Goal: Share content

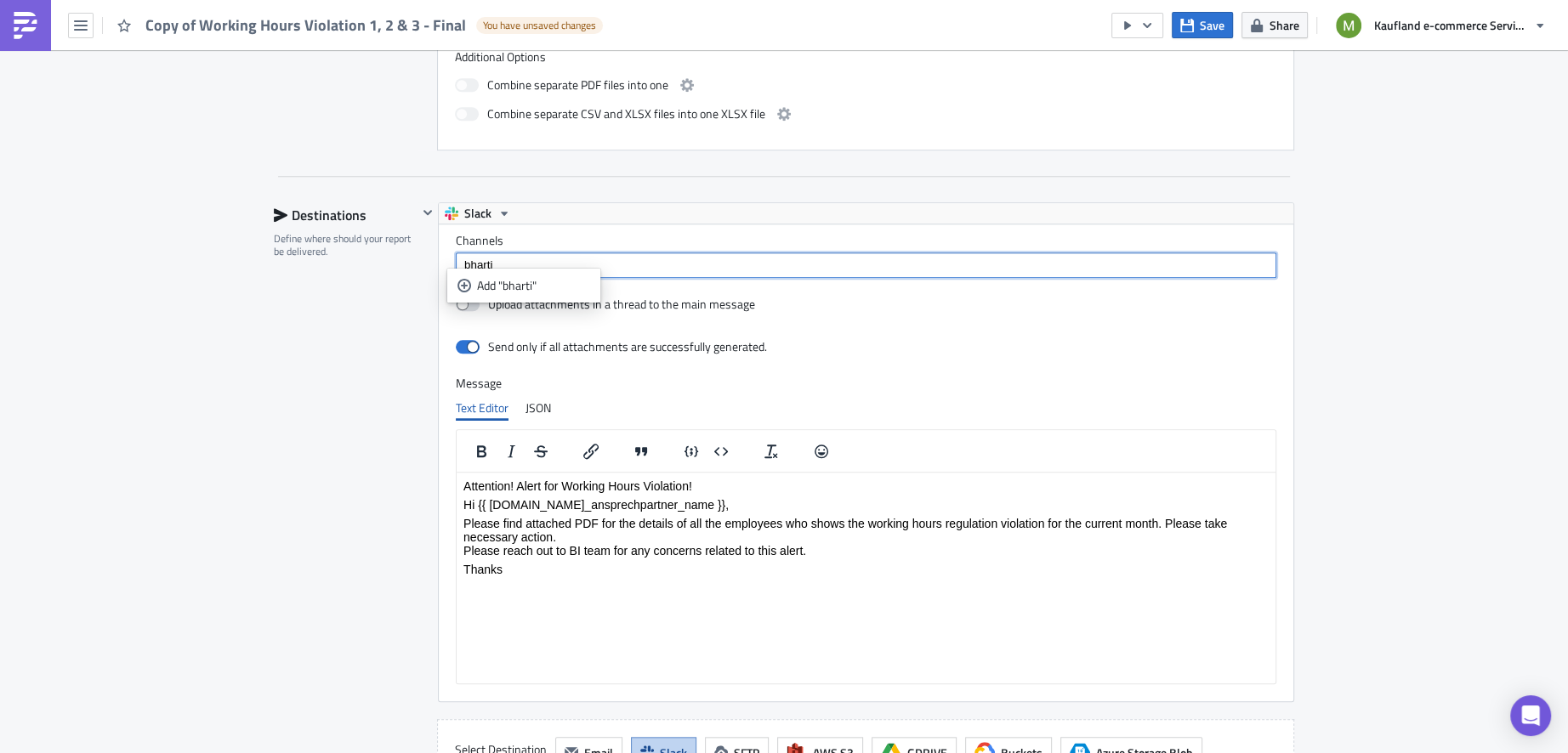
click at [702, 211] on div "Slack" at bounding box center [866, 213] width 855 height 21
click at [540, 258] on input "bharti" at bounding box center [865, 264] width 811 height 17
type input "b"
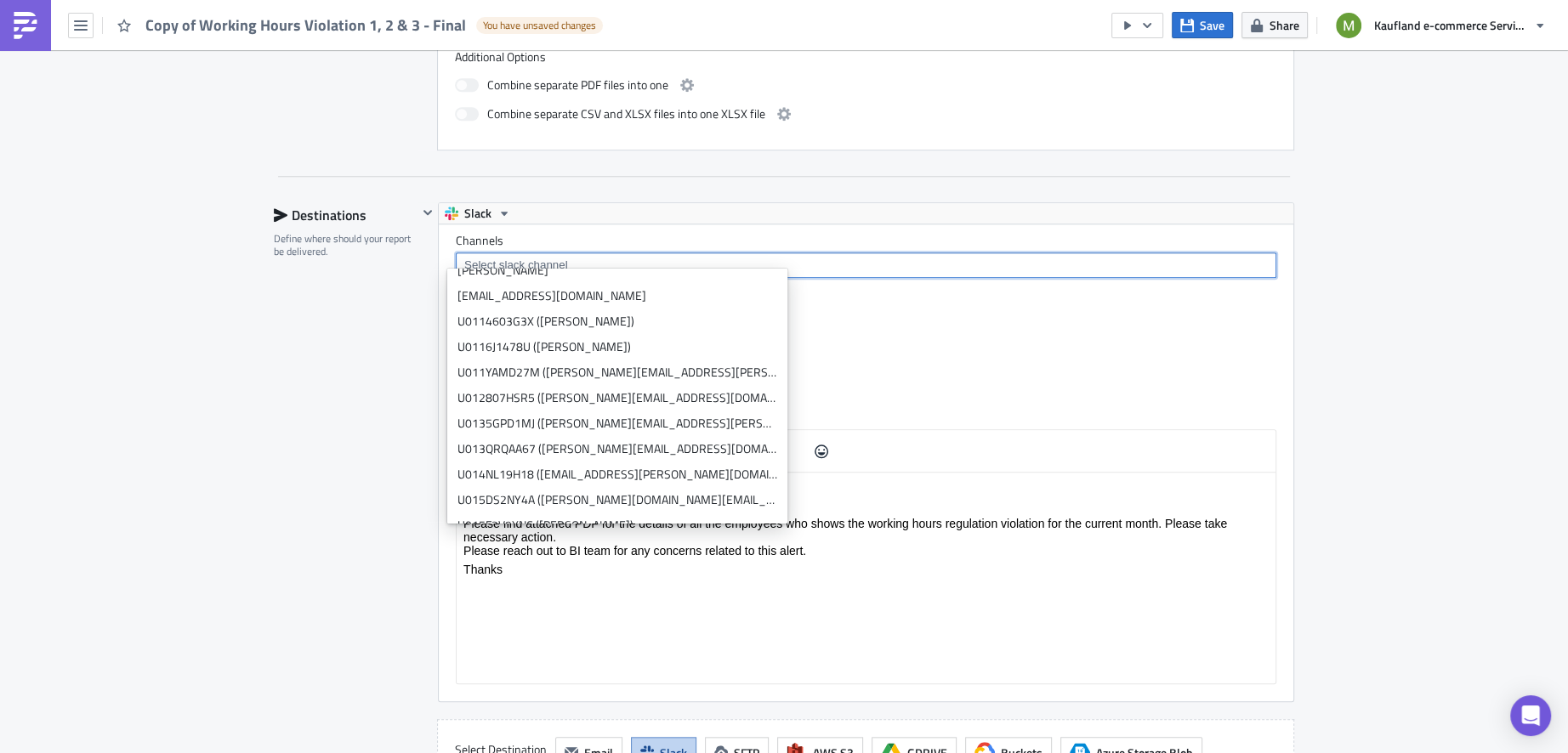
scroll to position [912, 0]
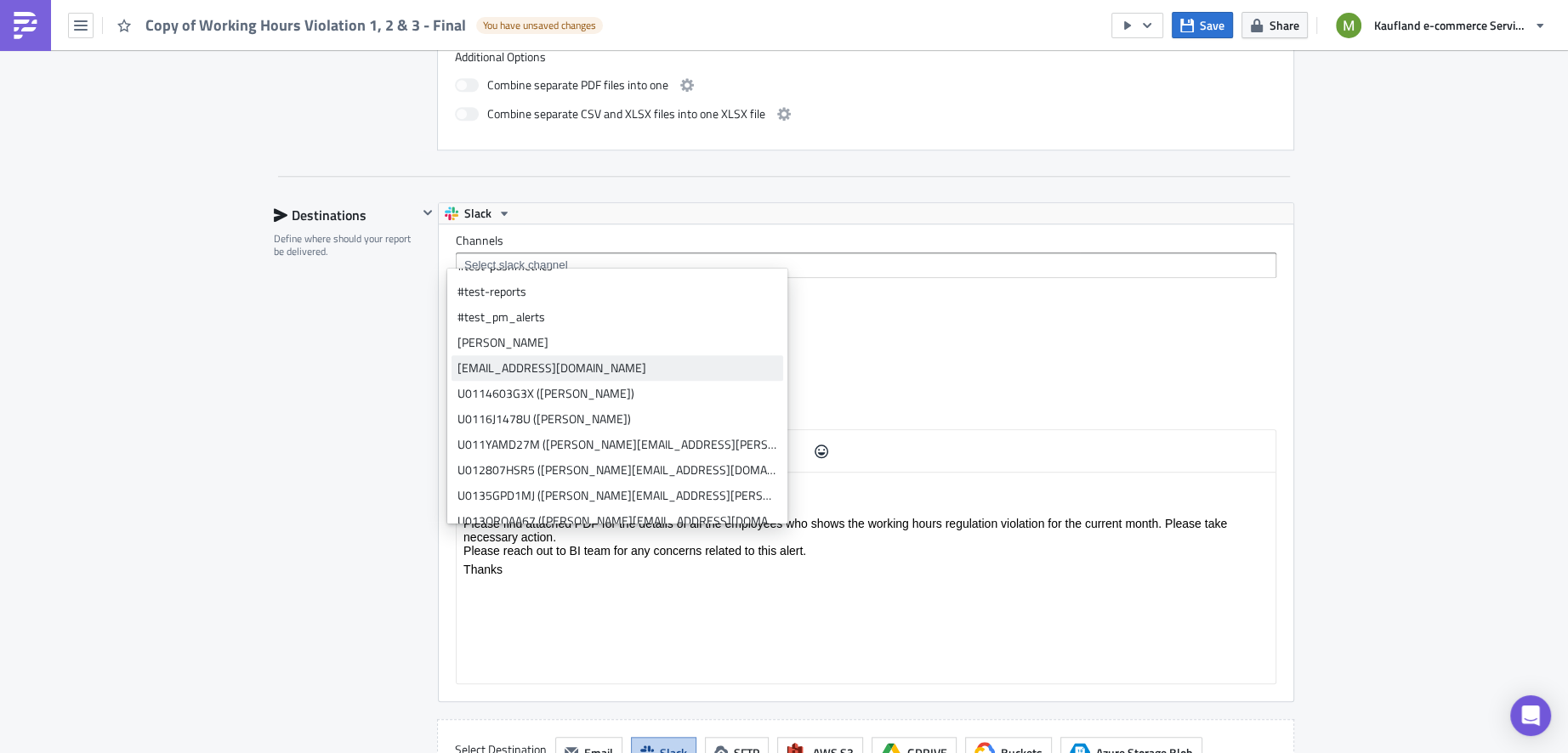
click at [616, 369] on div "[EMAIL_ADDRESS][DOMAIN_NAME]" at bounding box center [617, 367] width 320 height 17
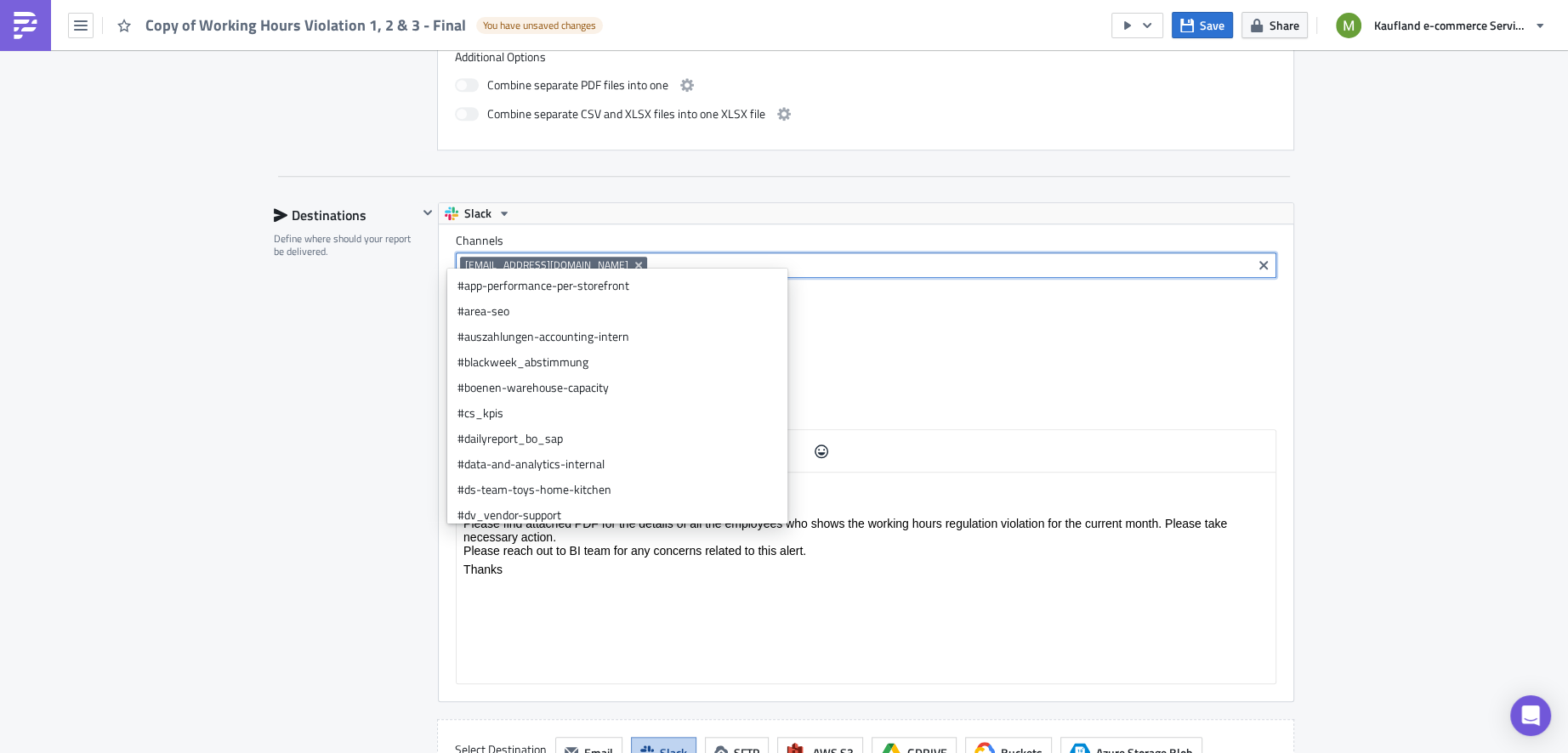
click at [794, 224] on div "Channels [EMAIL_ADDRESS][DOMAIN_NAME] Upload attachments in a thread to the mai…" at bounding box center [866, 462] width 855 height 477
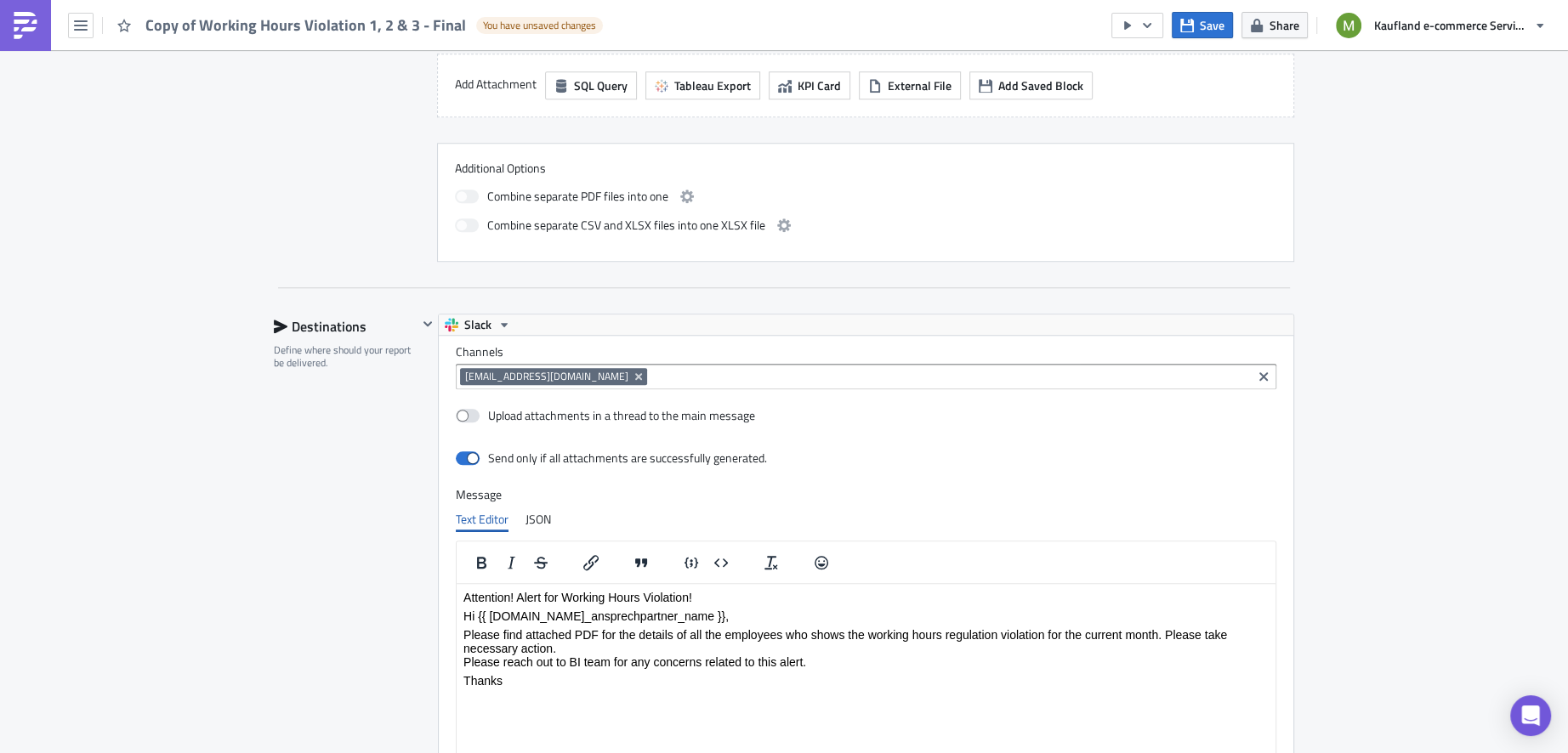
scroll to position [1417, 0]
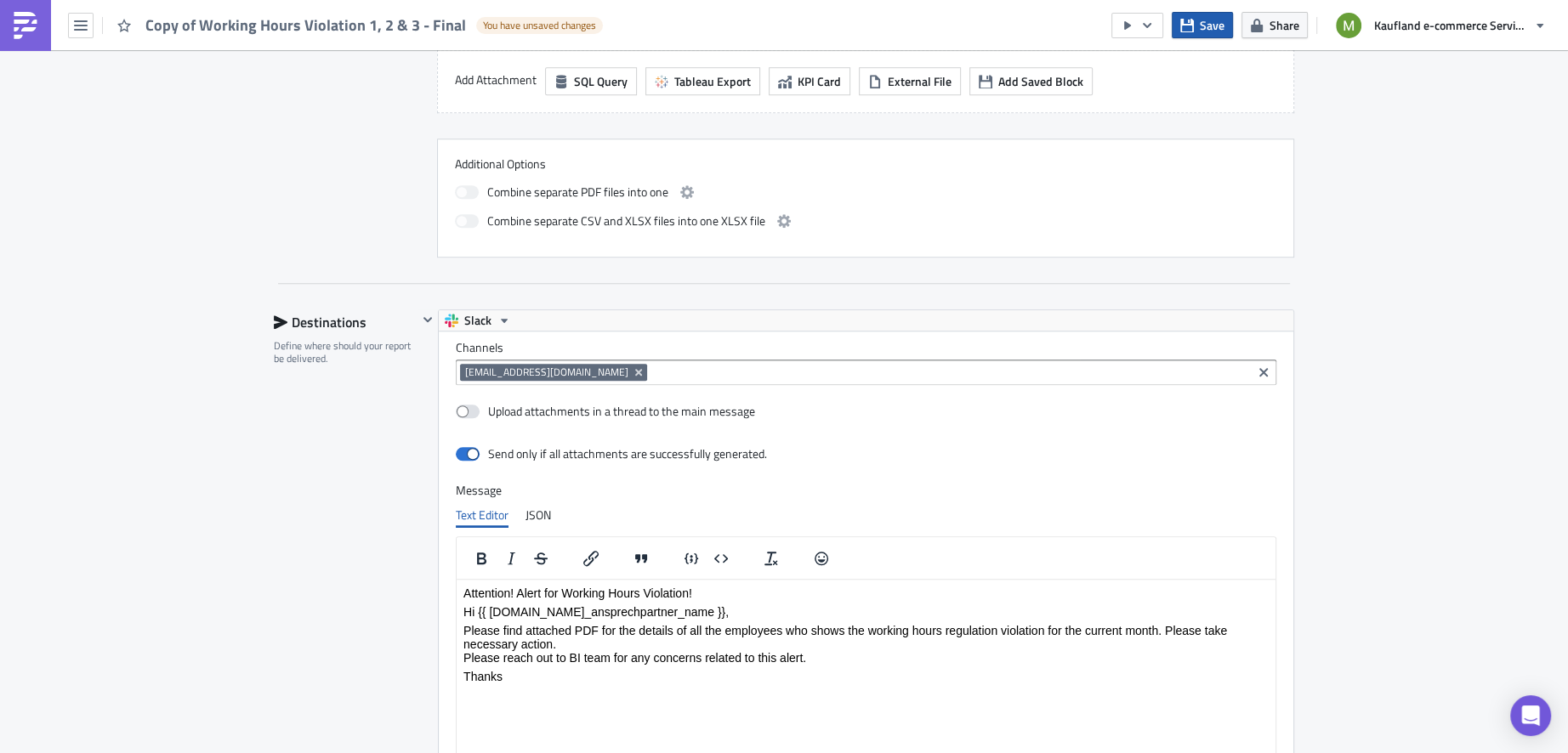
click at [1198, 22] on button "Save" at bounding box center [1203, 25] width 61 height 27
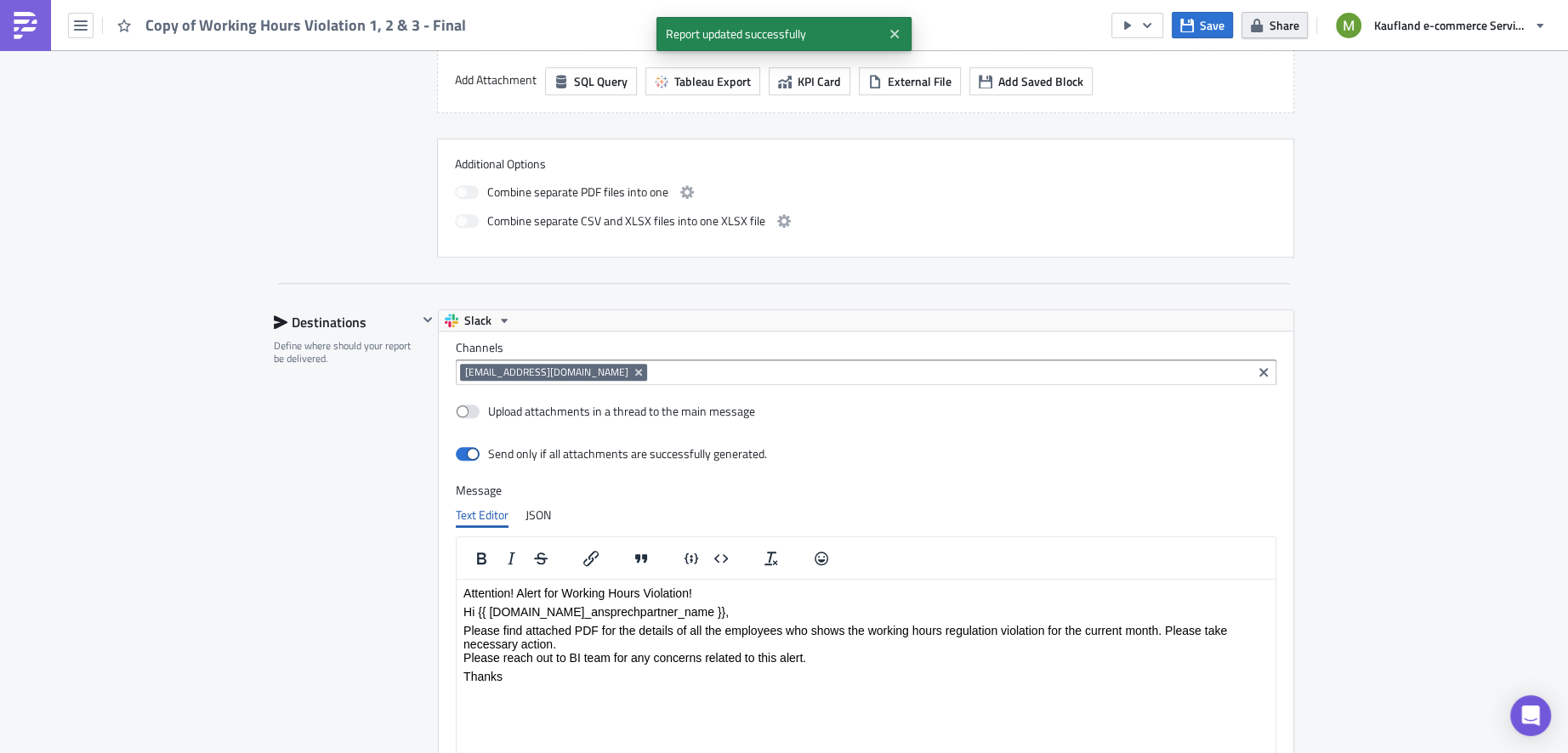
click at [1278, 30] on span "Share" at bounding box center [1285, 25] width 30 height 18
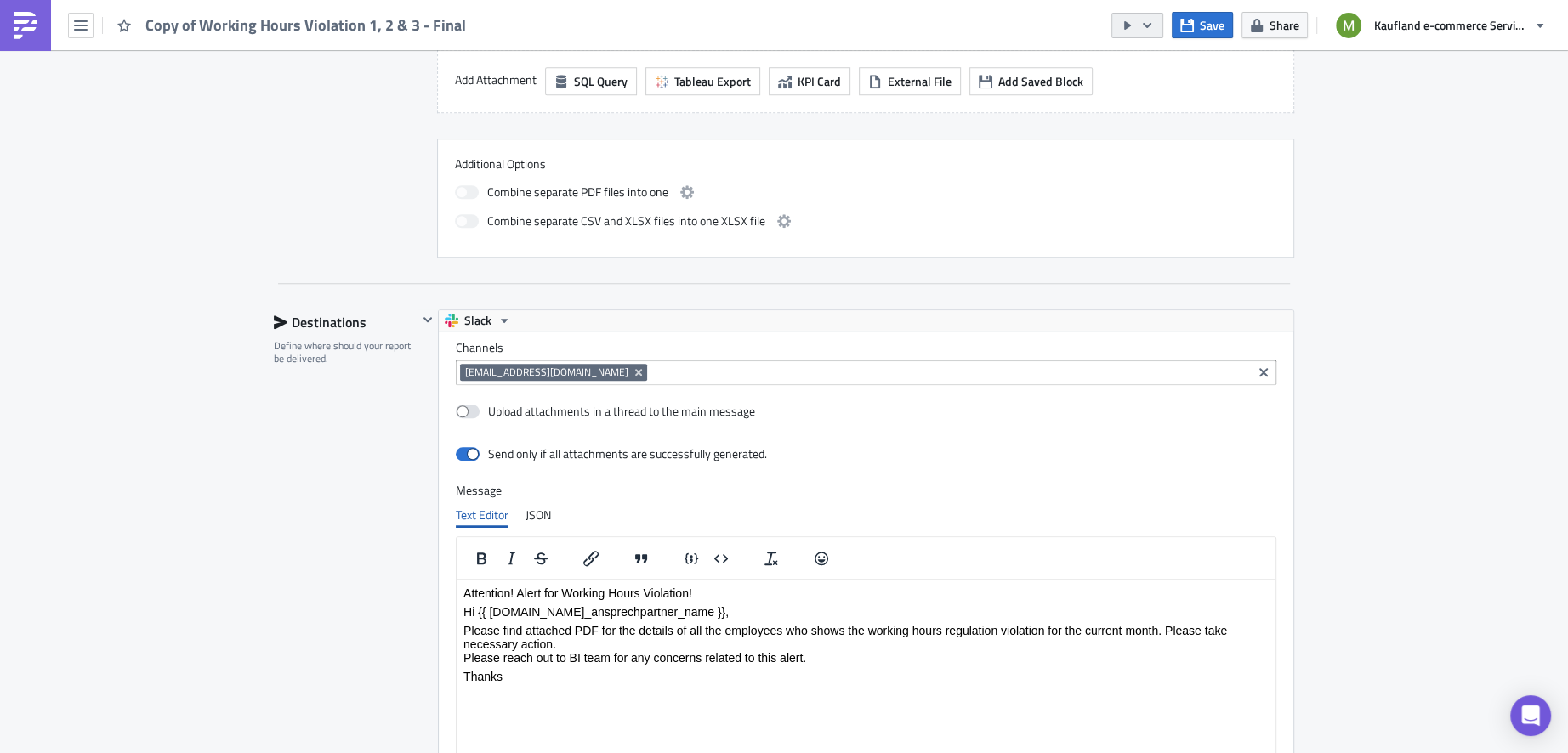
click at [1151, 24] on icon "button" at bounding box center [1146, 24] width 9 height 5
click at [1174, 69] on div "Send Just to Me" at bounding box center [1190, 66] width 132 height 17
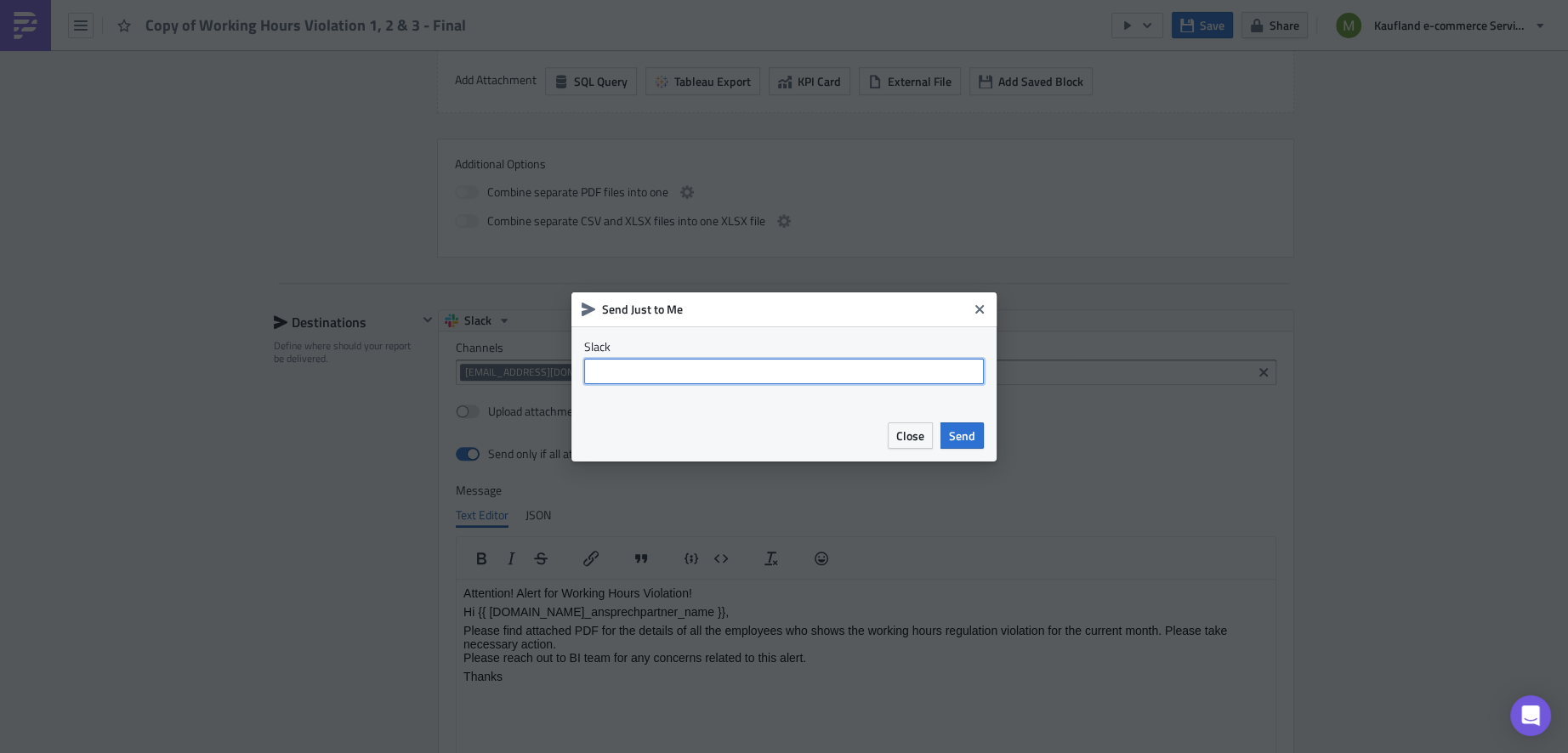
click at [840, 375] on input "text" at bounding box center [784, 371] width 400 height 26
type input "meena"
